Goal: Task Accomplishment & Management: Use online tool/utility

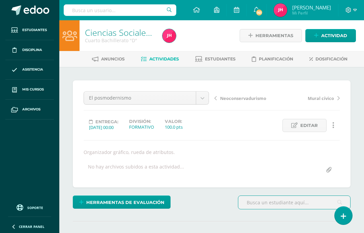
click at [204, 96] on body "Estudiantes Disciplina Asistencia Mis cursos Archivos Soporte Ayuda Reportar un…" at bounding box center [182, 137] width 364 height 274
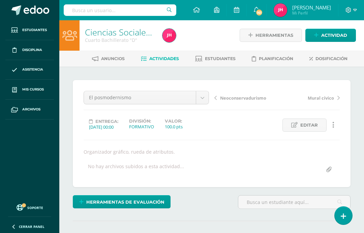
scroll to position [1, 0]
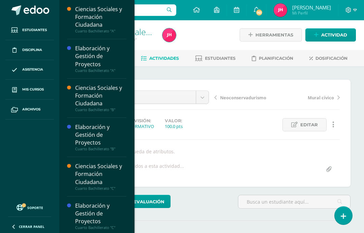
click at [29, 88] on span "Mis cursos" at bounding box center [33, 89] width 22 height 5
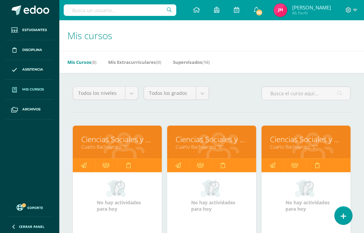
click at [226, 144] on link "Ciencias Sociales y Formación Ciudadana" at bounding box center [212, 139] width 72 height 10
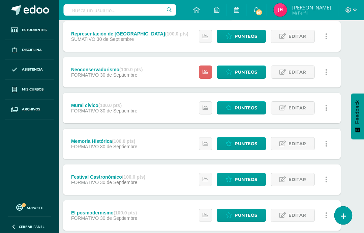
scroll to position [127, 10]
click at [248, 73] on span "Punteos" at bounding box center [246, 72] width 23 height 12
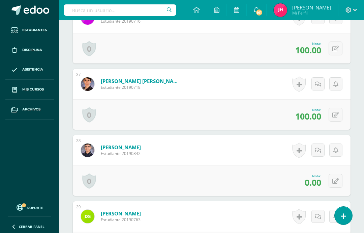
scroll to position [2554, 0]
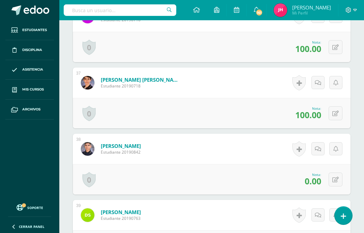
click at [336, 177] on button at bounding box center [336, 179] width 14 height 14
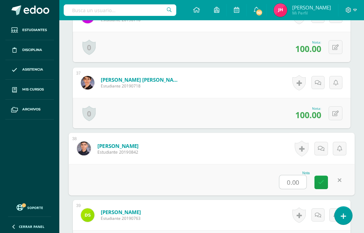
click at [293, 186] on input "0.00" at bounding box center [293, 181] width 27 height 13
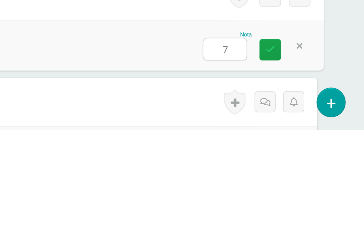
type input "70"
click at [299, 176] on link at bounding box center [305, 182] width 13 height 13
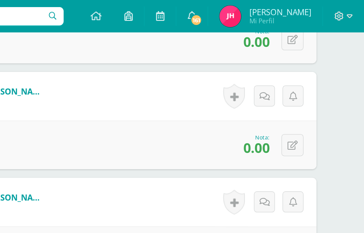
scroll to position [2246, 16]
